Goal: Find specific page/section: Find specific page/section

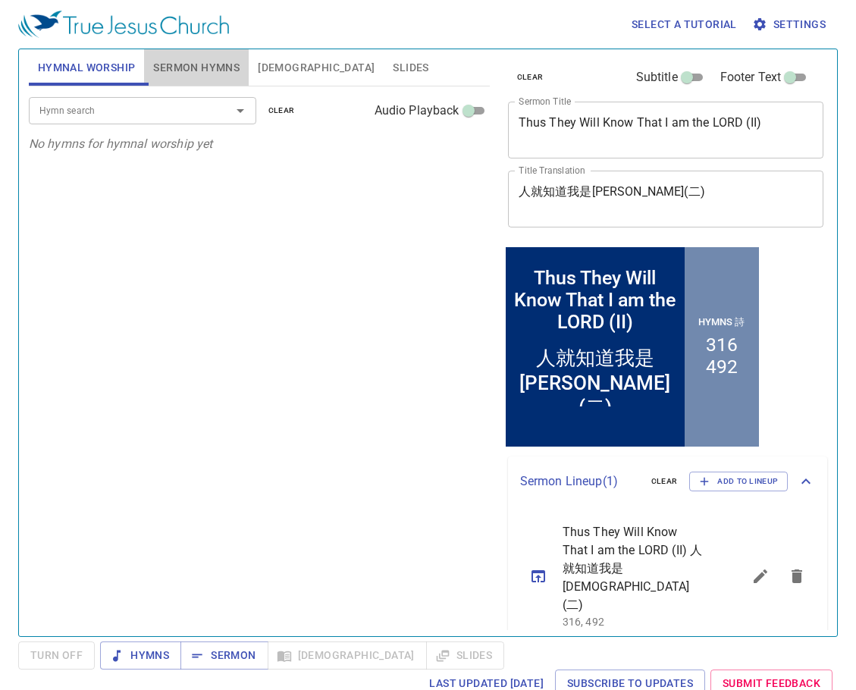
click at [219, 74] on span "Sermon Hymns" at bounding box center [196, 67] width 86 height 19
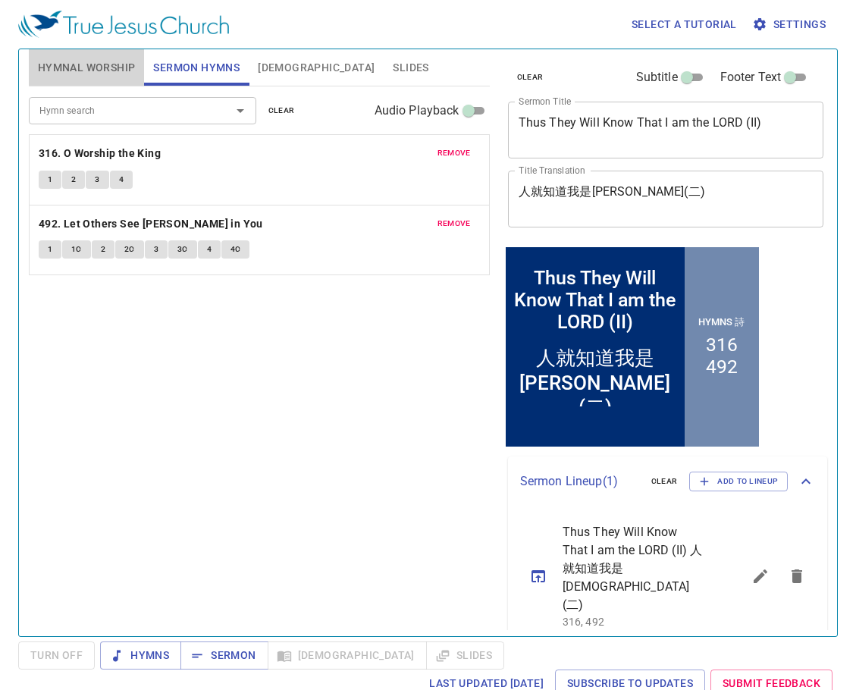
click at [91, 78] on button "Hymnal Worship" at bounding box center [87, 67] width 116 height 36
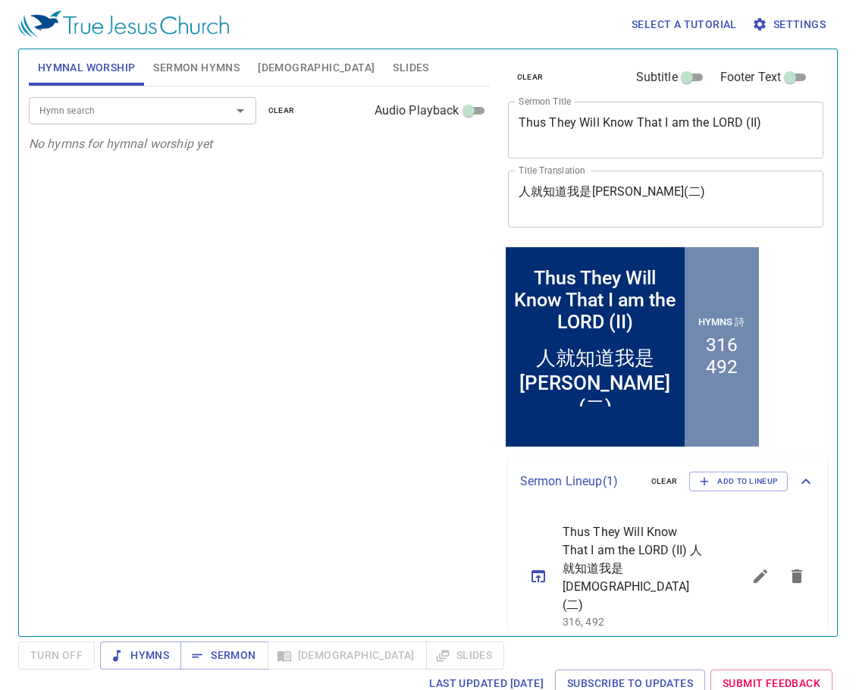
click at [138, 108] on input "Hymn search" at bounding box center [120, 110] width 174 height 17
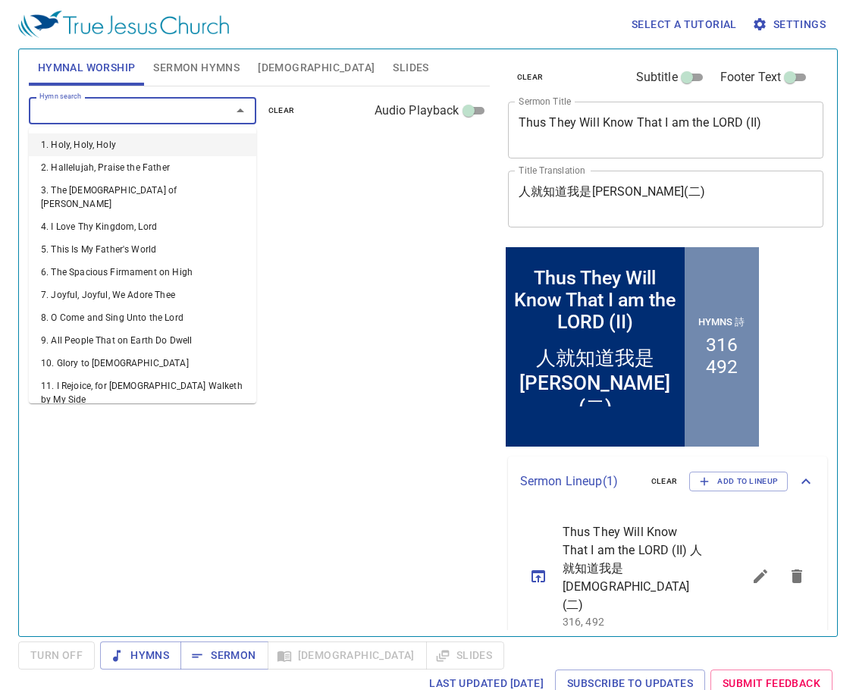
click at [146, 140] on li "1. Holy, Holy, Holy" at bounding box center [142, 144] width 227 height 23
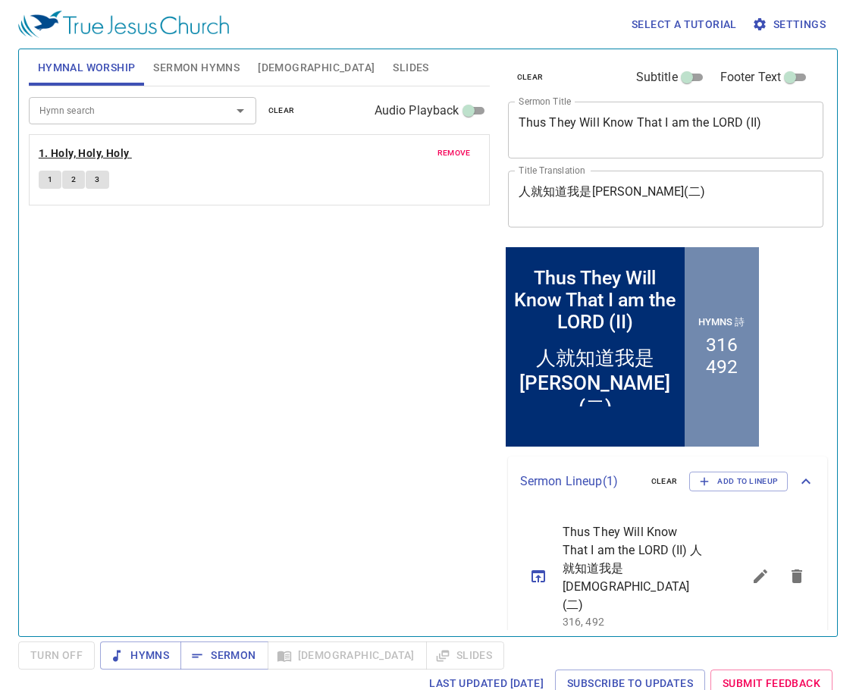
click at [107, 154] on b "1. Holy, Holy, Holy" at bounding box center [84, 153] width 91 height 19
click at [174, 109] on input "Hymn search" at bounding box center [120, 110] width 174 height 17
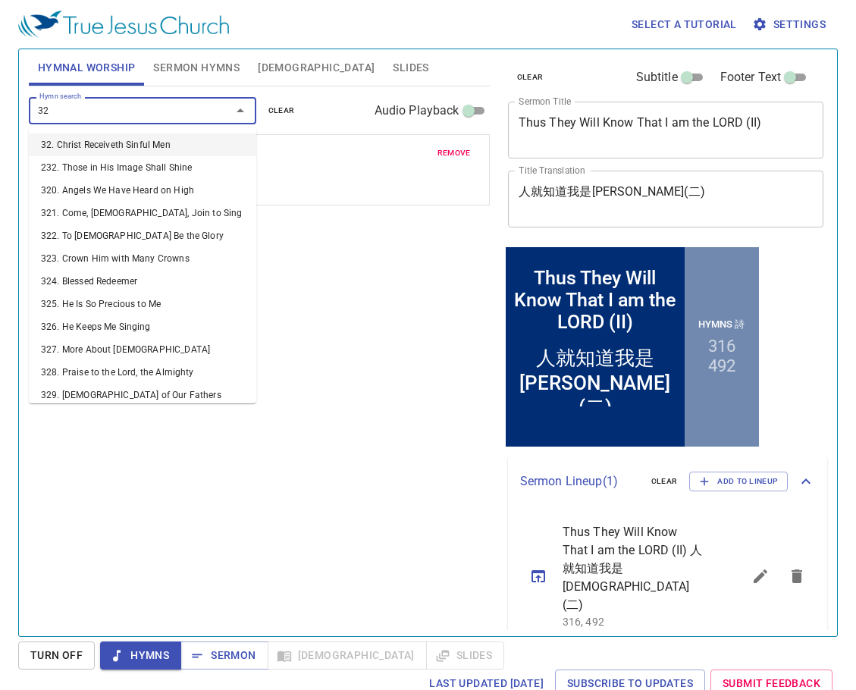
type input "322"
type input "327"
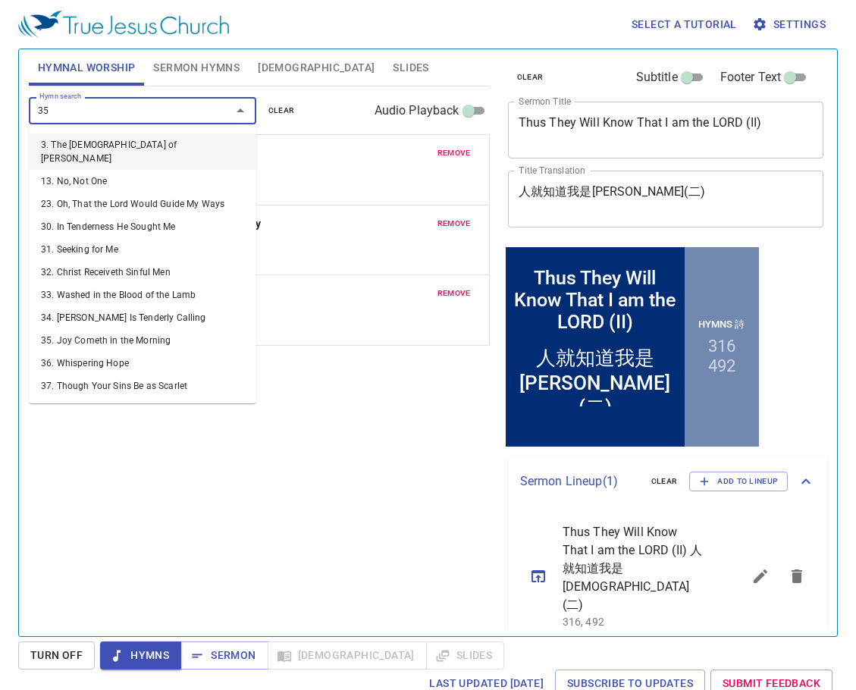
type input "356"
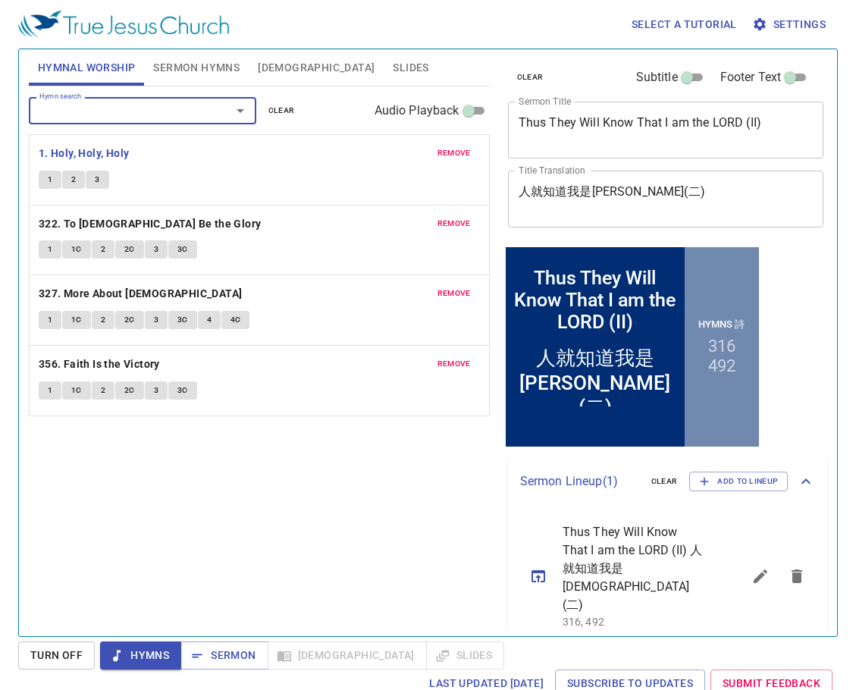
click at [464, 145] on button "remove" at bounding box center [454, 153] width 52 height 18
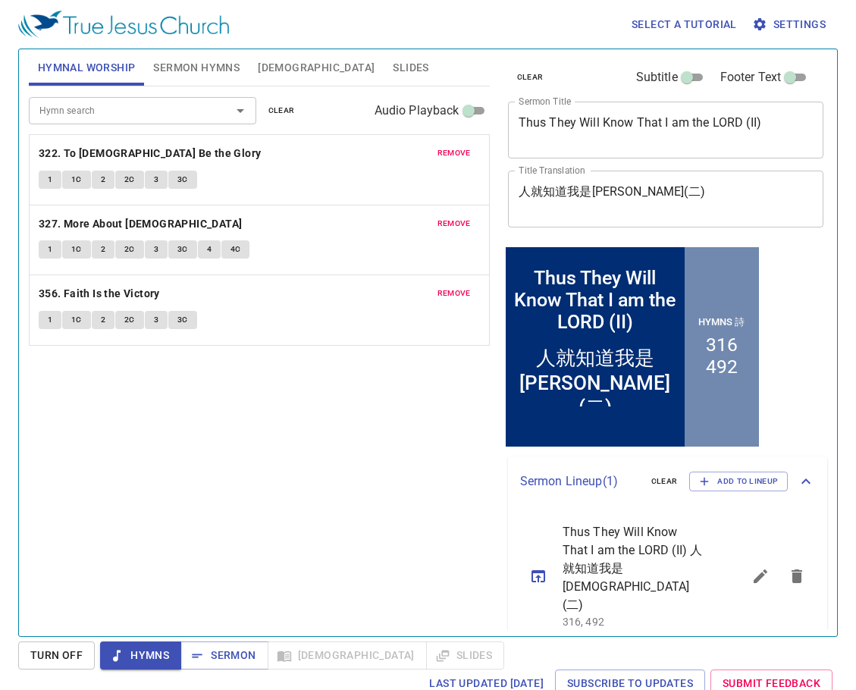
click at [58, 176] on button "1" at bounding box center [50, 180] width 23 height 18
click at [354, 418] on div "Hymn search Hymn search clear Audio Playback remove 322. To God Be the Glory 1 …" at bounding box center [259, 354] width 461 height 537
click at [301, 457] on div "Hymn search Hymn search clear Audio Playback remove 322. To God Be the Glory 1 …" at bounding box center [259, 354] width 461 height 537
click at [352, 466] on div "Hymn search Hymn search clear Audio Playback remove 322. To God Be the Glory 1 …" at bounding box center [259, 354] width 461 height 537
click at [281, 434] on div "Hymn search Hymn search clear Audio Playback remove 322. To God Be the Glory 1 …" at bounding box center [259, 354] width 461 height 537
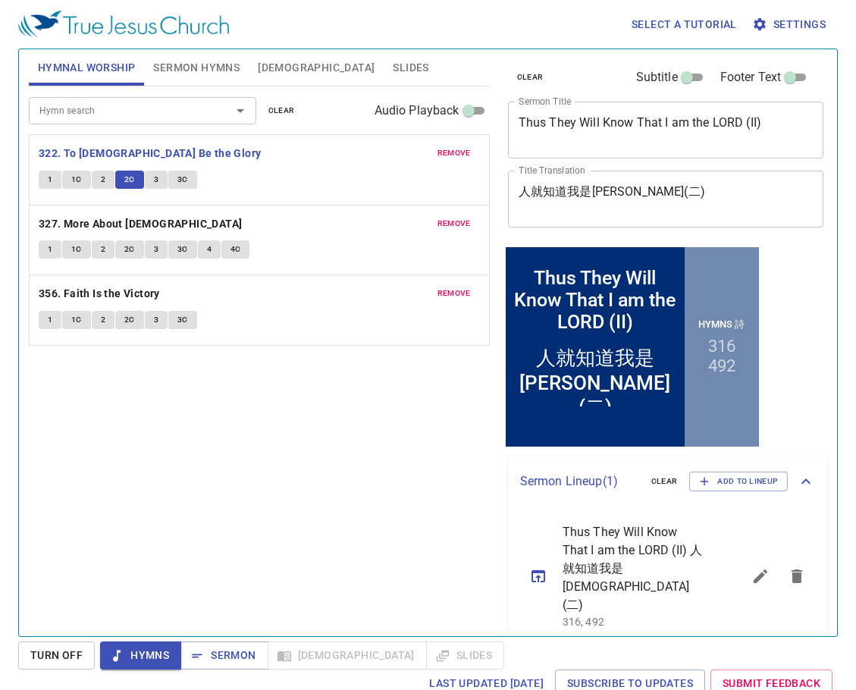
click at [318, 452] on div "Hymn search Hymn search clear Audio Playback remove 322. To God Be the Glory 1 …" at bounding box center [259, 354] width 461 height 537
click at [373, 463] on div "Hymn search Hymn search clear Audio Playback remove 322. To God Be the Glory 1 …" at bounding box center [259, 354] width 461 height 537
click at [368, 467] on div "Hymn search Hymn search clear Audio Playback remove 322. To God Be the Glory 1 …" at bounding box center [259, 354] width 461 height 537
click at [42, 246] on button "1" at bounding box center [50, 249] width 23 height 18
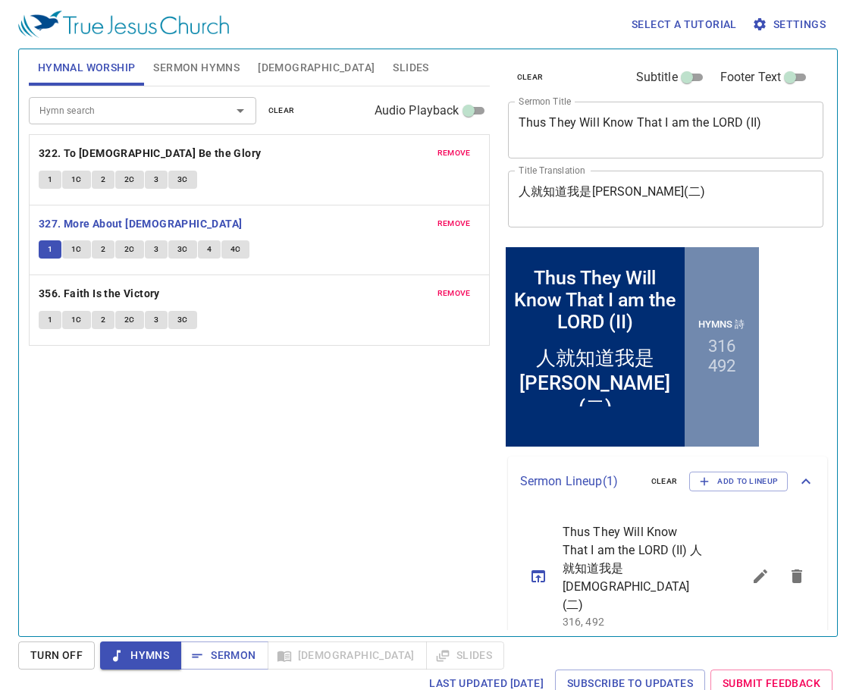
click at [118, 422] on div "Hymn search Hymn search clear Audio Playback remove 322. To God Be the Glory 1 …" at bounding box center [259, 354] width 461 height 537
click at [244, 450] on div "Hymn search Hymn search clear Audio Playback remove 322. To God Be the Glory 1 …" at bounding box center [259, 354] width 461 height 537
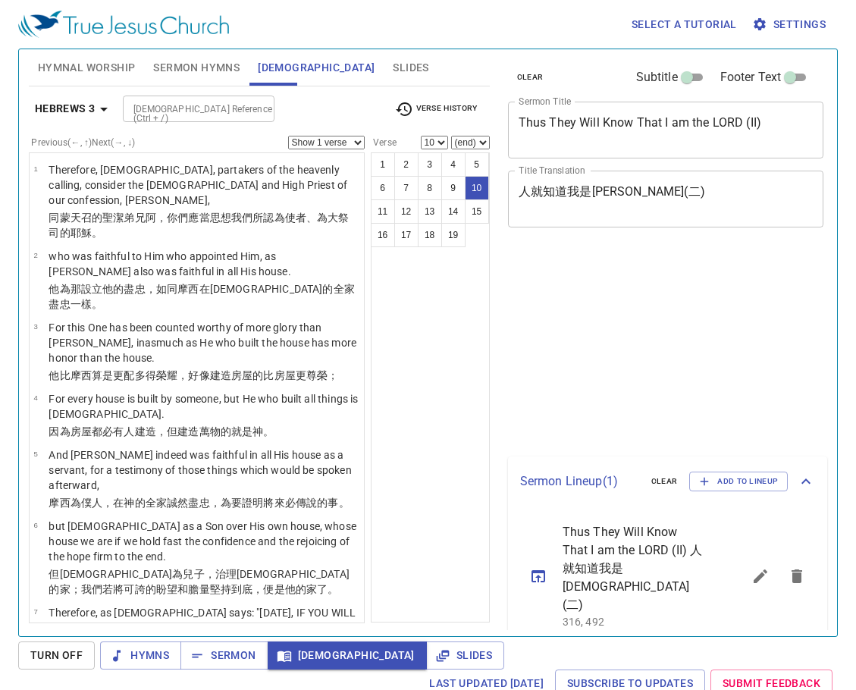
select select "10"
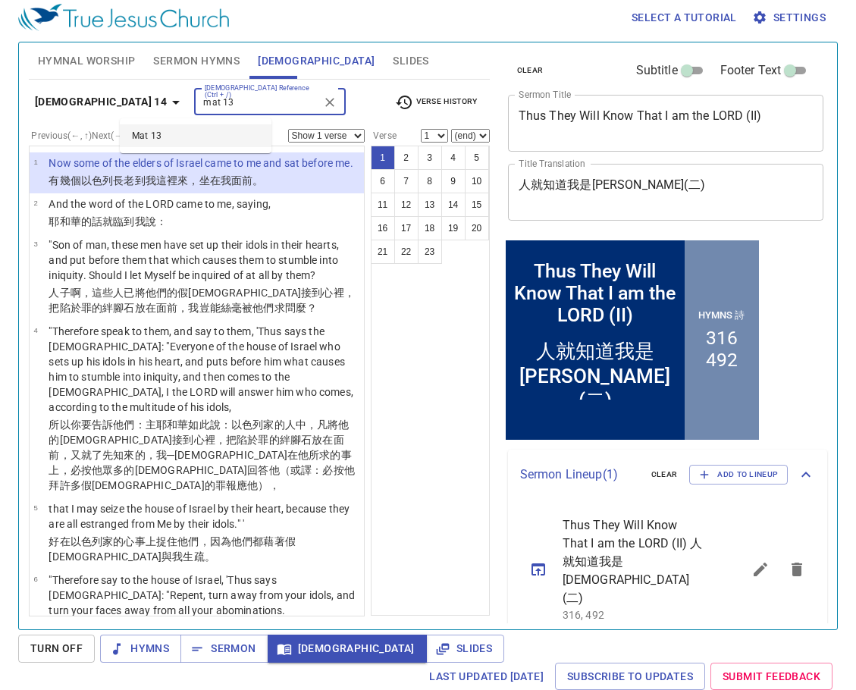
scroll to position [7, 0]
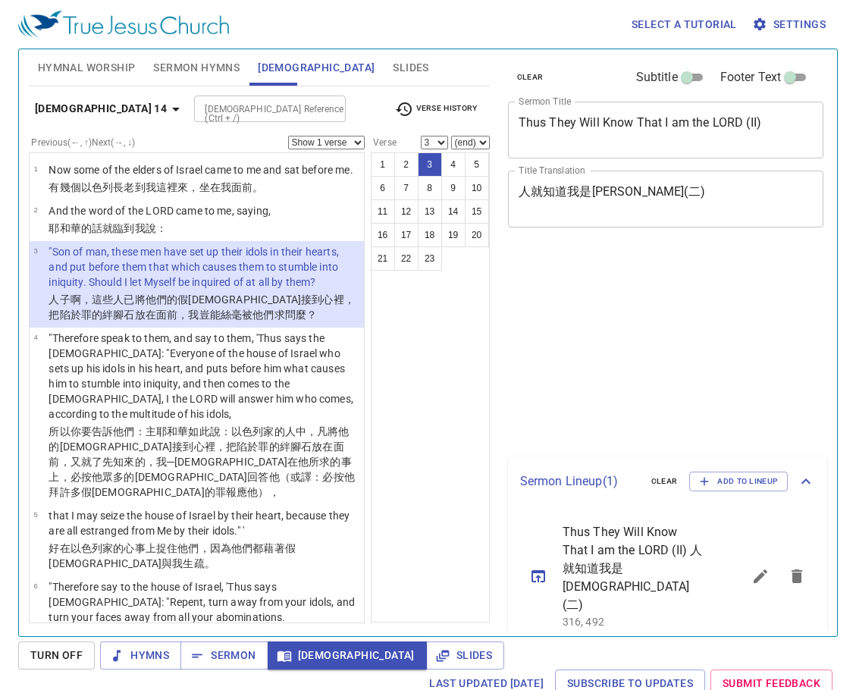
select select "3"
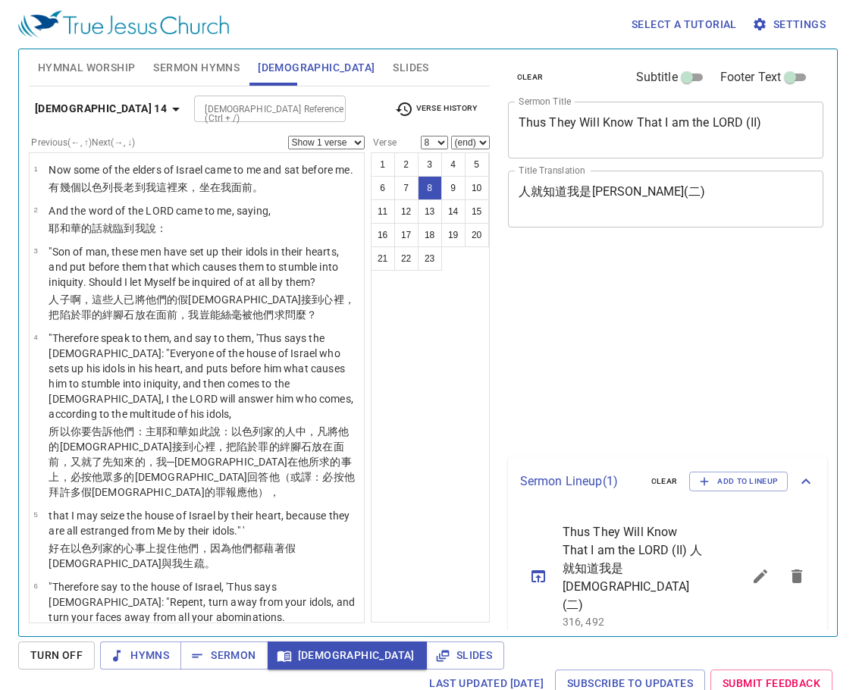
select select "8"
select select "11"
select select "13"
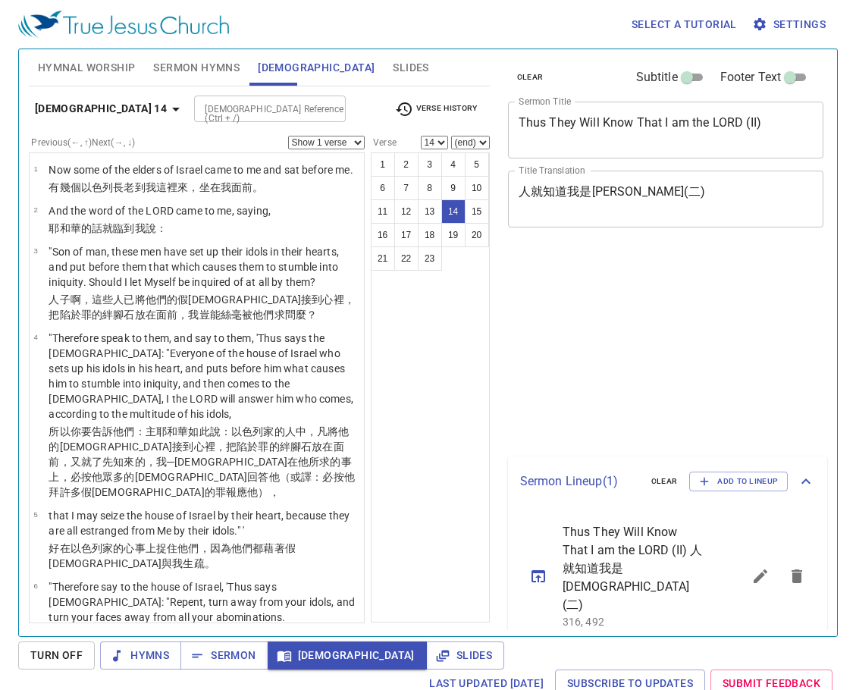
select select "14"
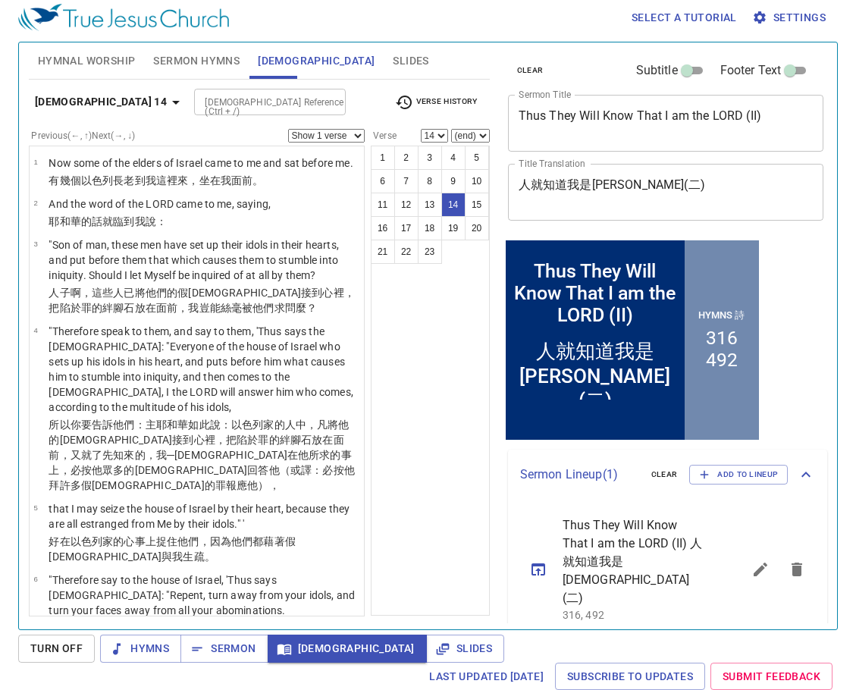
scroll to position [945, 0]
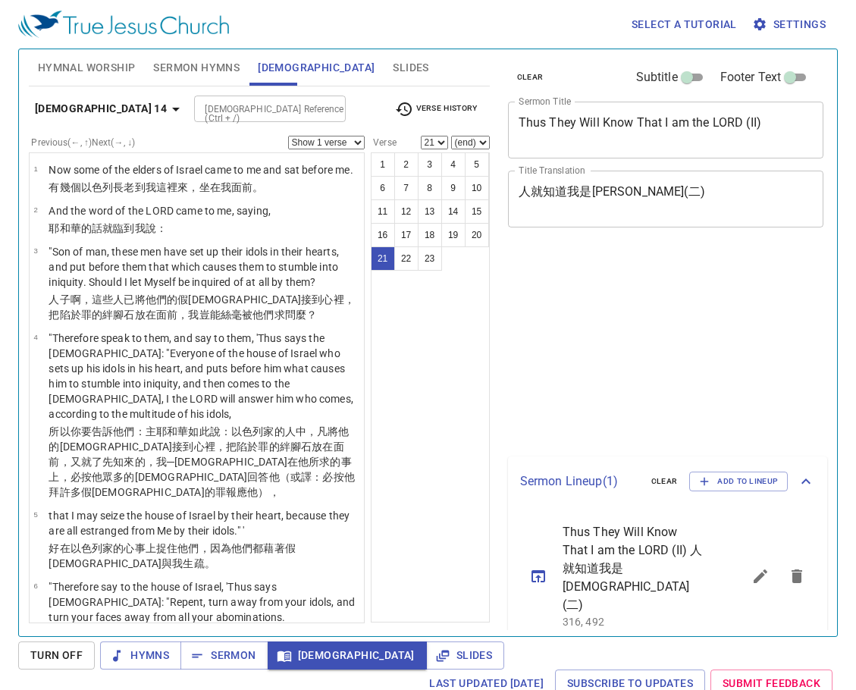
select select "21"
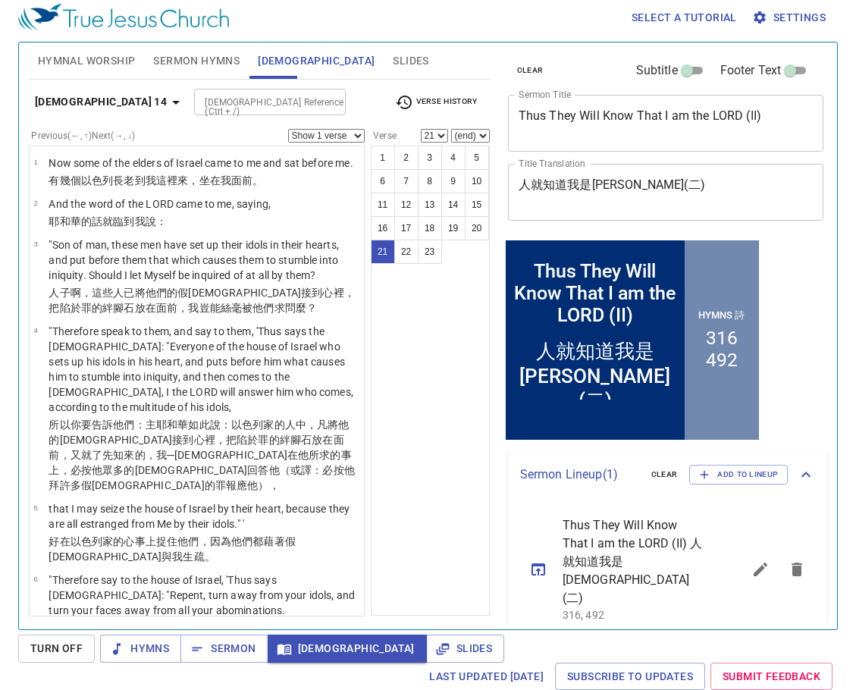
scroll to position [1475, 0]
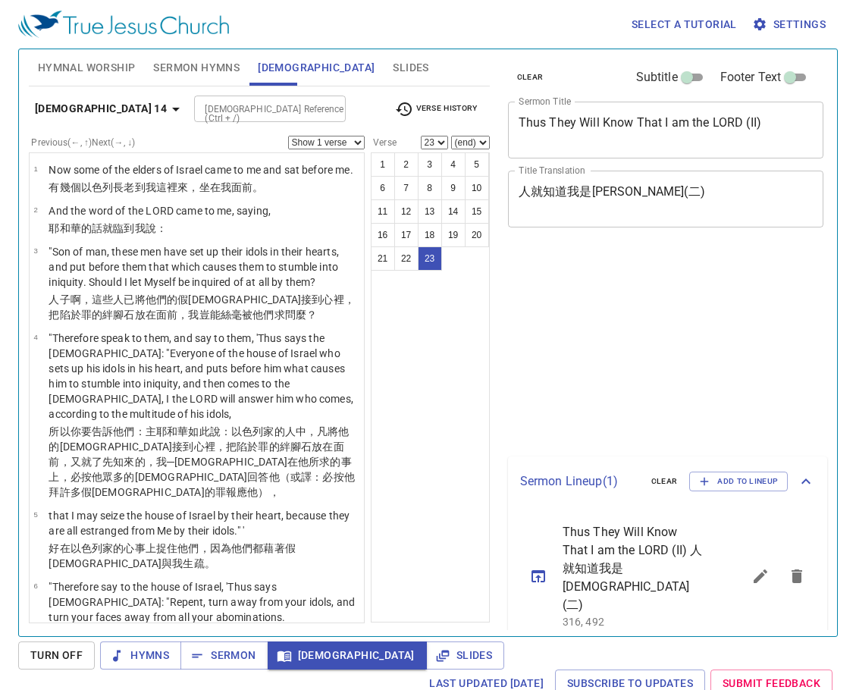
select select "23"
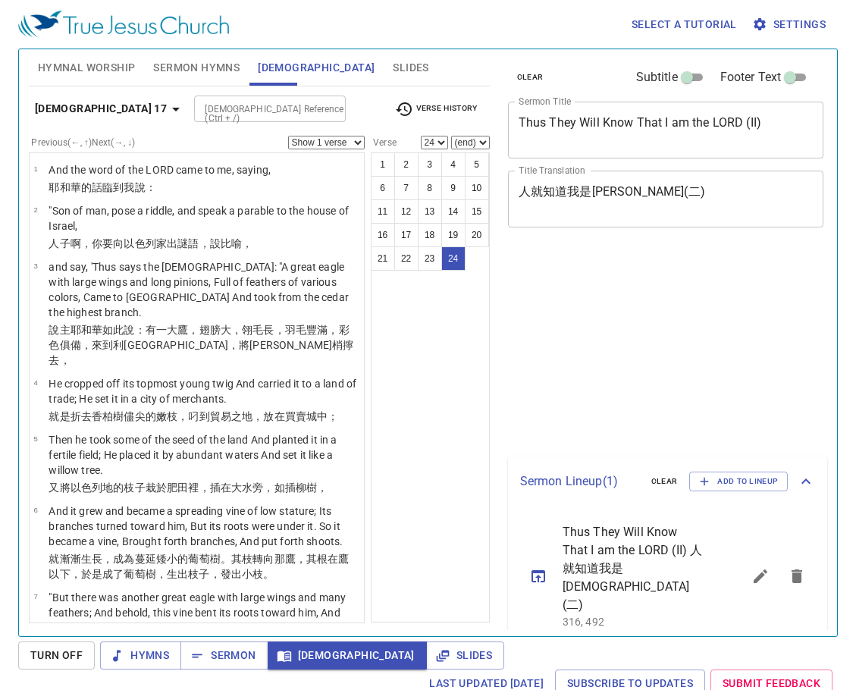
select select "24"
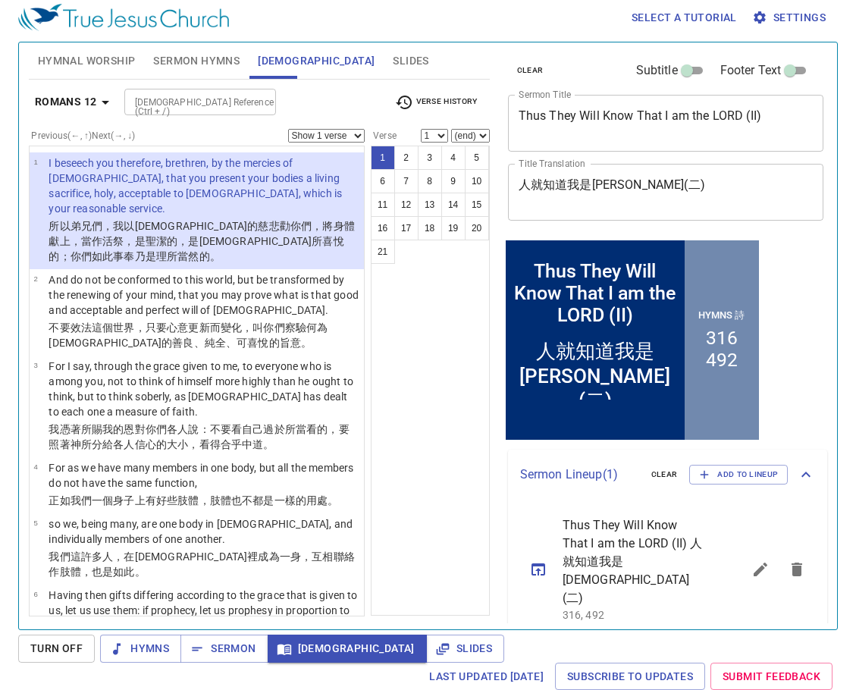
scroll to position [7, 0]
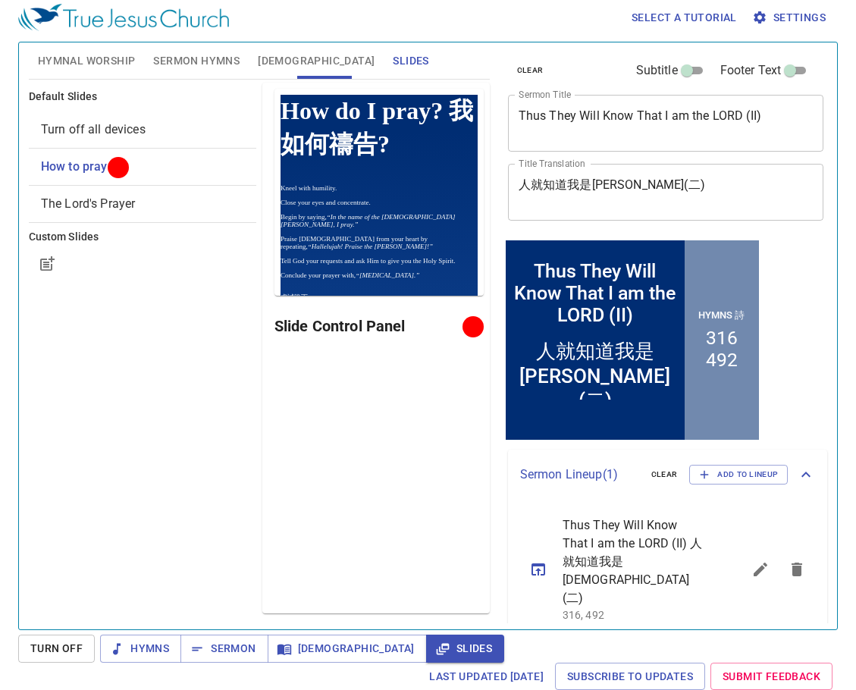
scroll to position [7, 0]
